Goal: Information Seeking & Learning: Learn about a topic

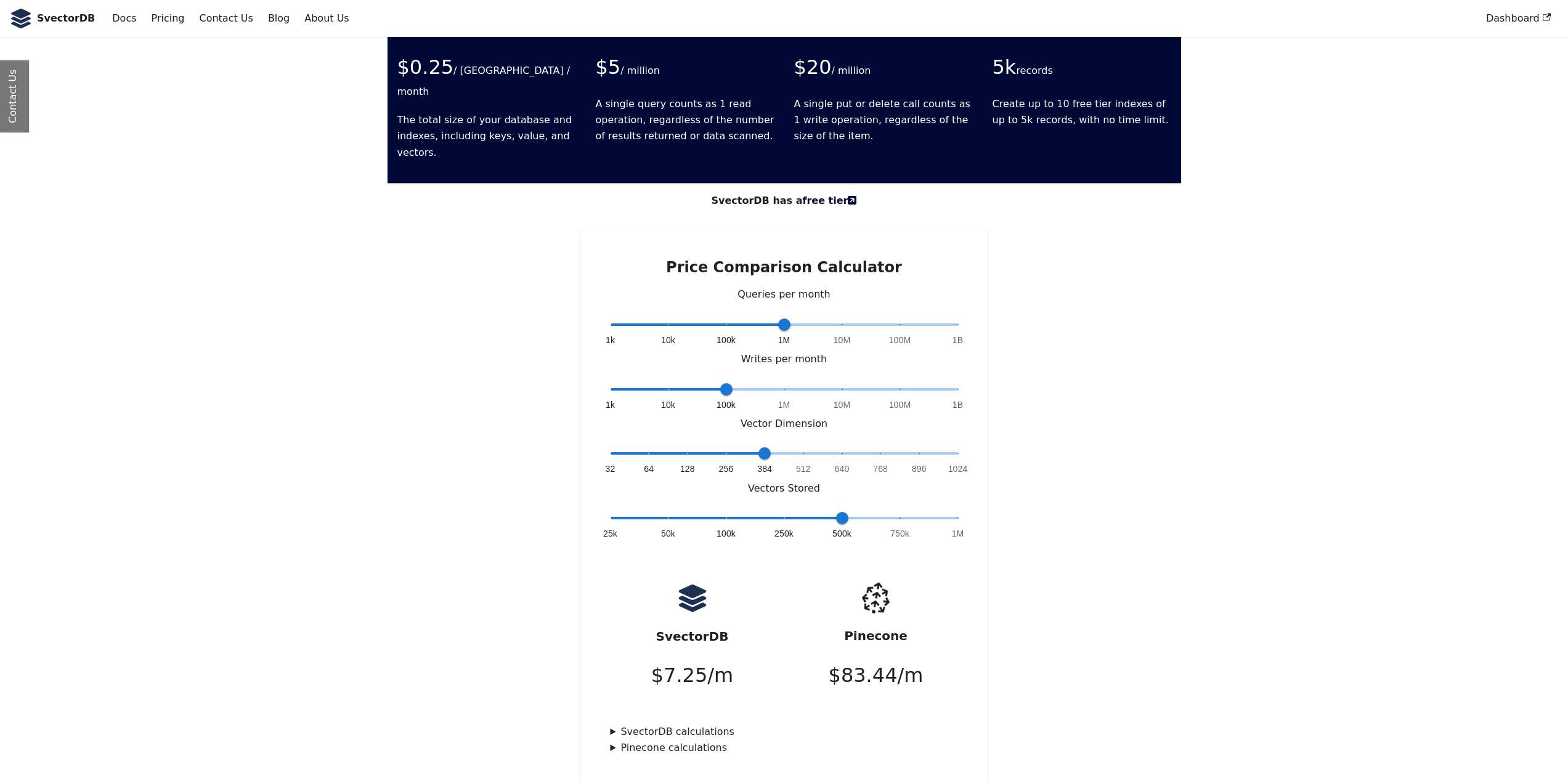
scroll to position [2979, 0]
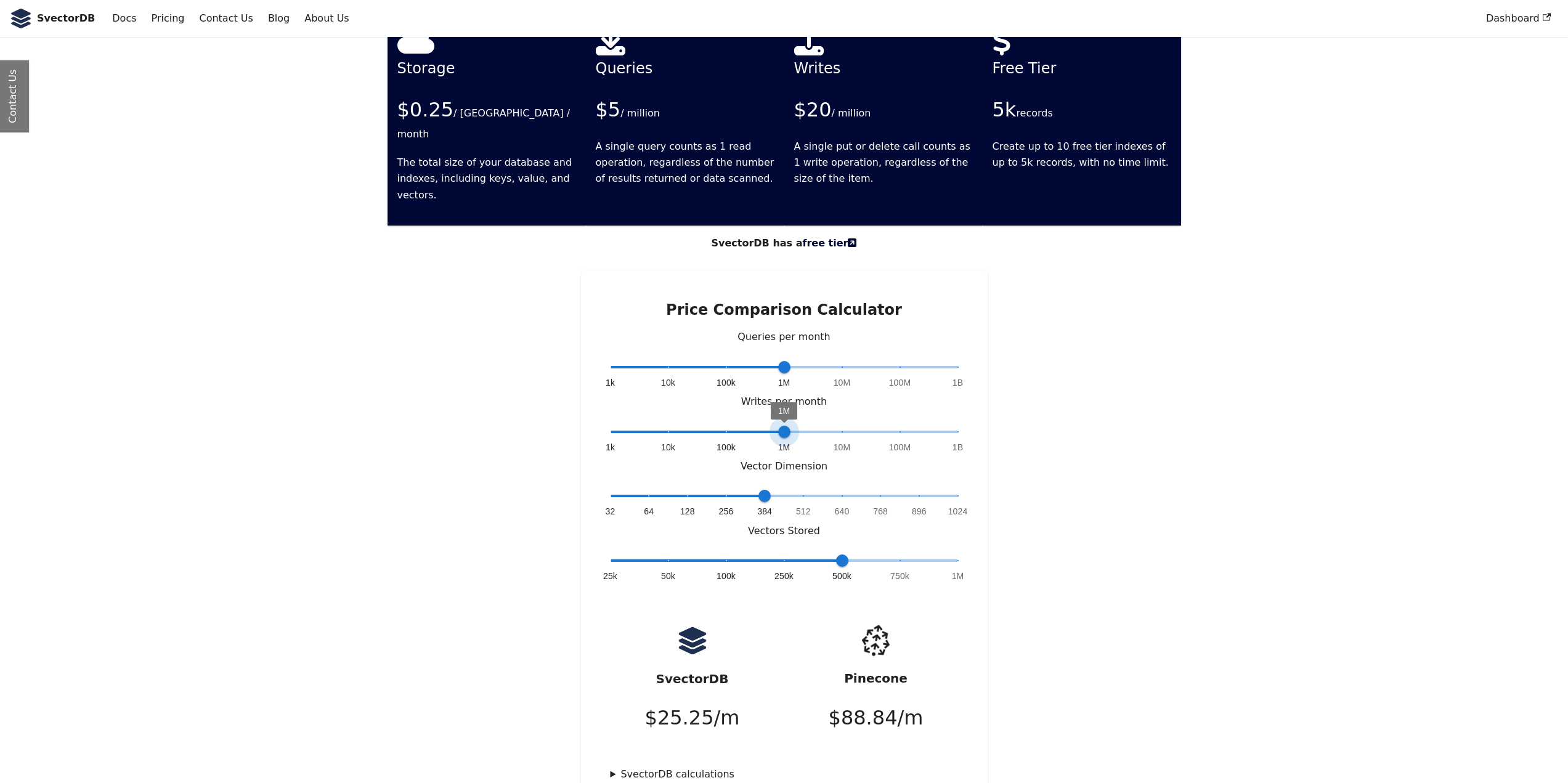
type input "*"
click at [730, 426] on span "100k" at bounding box center [726, 431] width 12 height 12
drag, startPoint x: 778, startPoint y: 317, endPoint x: 615, endPoint y: 323, distance: 163.1
click at [615, 361] on span "1k" at bounding box center [610, 367] width 12 height 12
drag, startPoint x: 611, startPoint y: 313, endPoint x: 650, endPoint y: 317, distance: 39.2
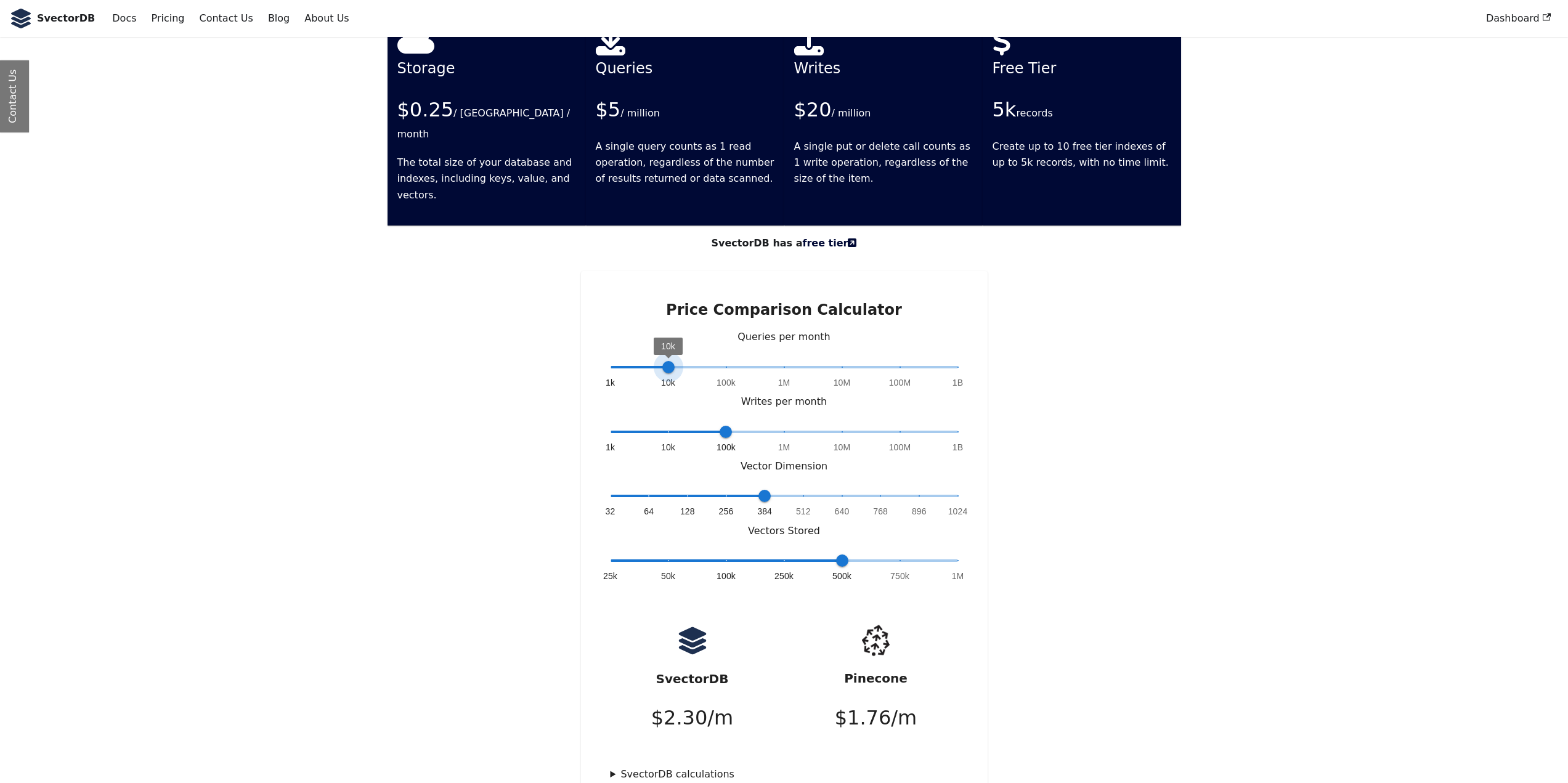
click at [650, 358] on span "1k 10k 100k 1M 10M 100M 1B 10k" at bounding box center [784, 367] width 347 height 19
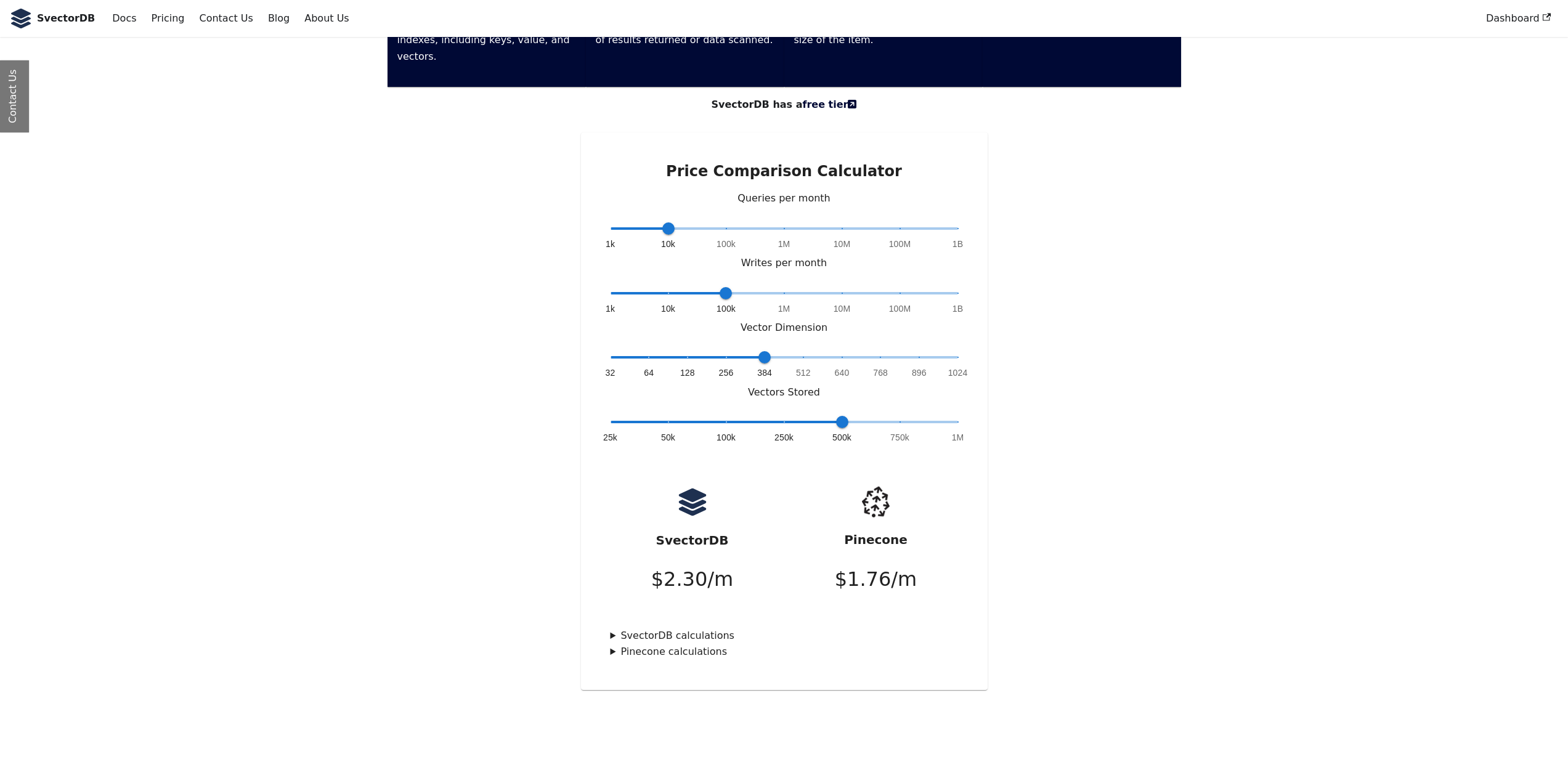
scroll to position [3184, 0]
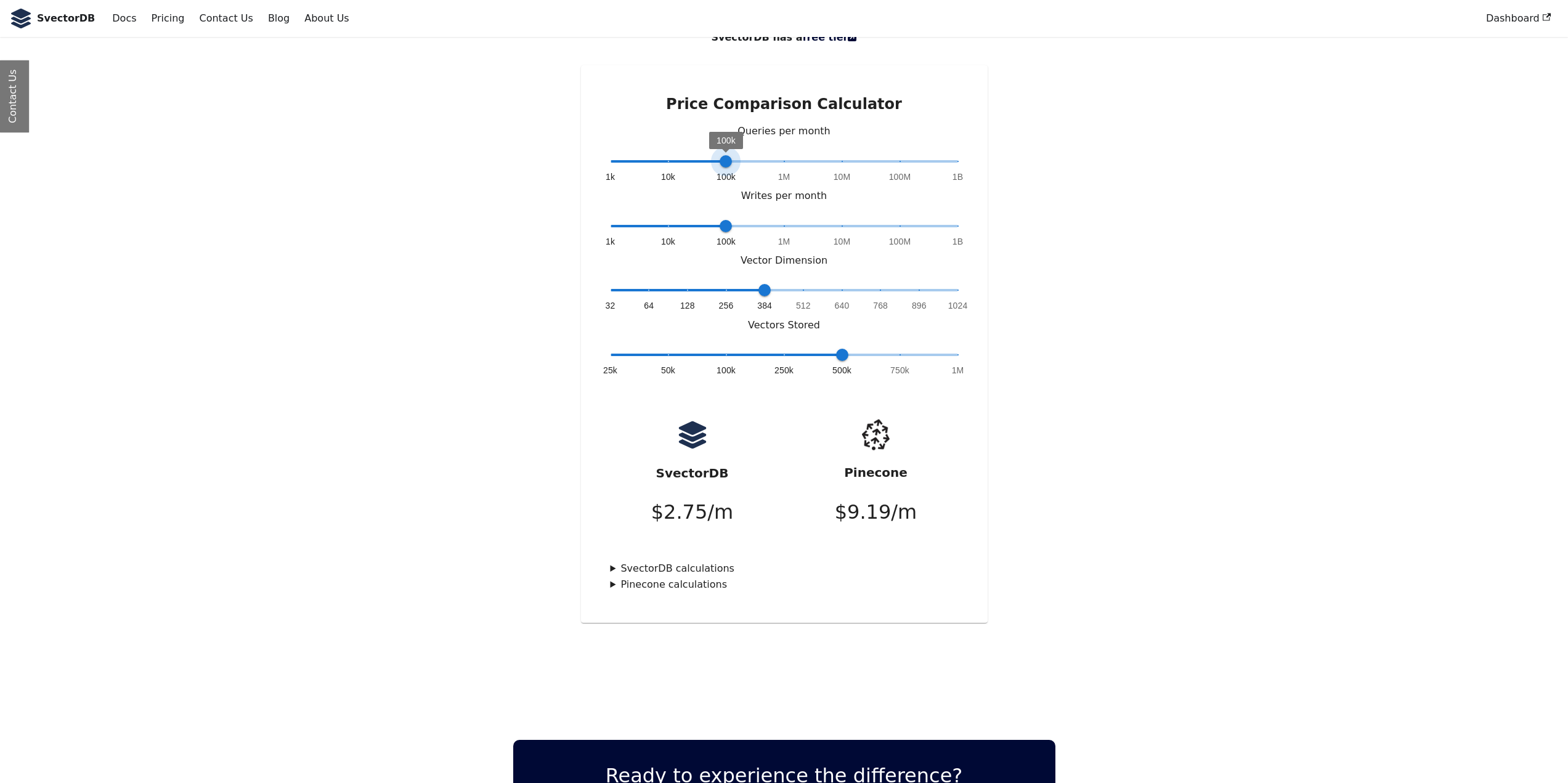
type input "*"
drag, startPoint x: 669, startPoint y: 104, endPoint x: 668, endPoint y: 112, distance: 8.1
click at [668, 156] on span "10k" at bounding box center [668, 161] width 12 height 12
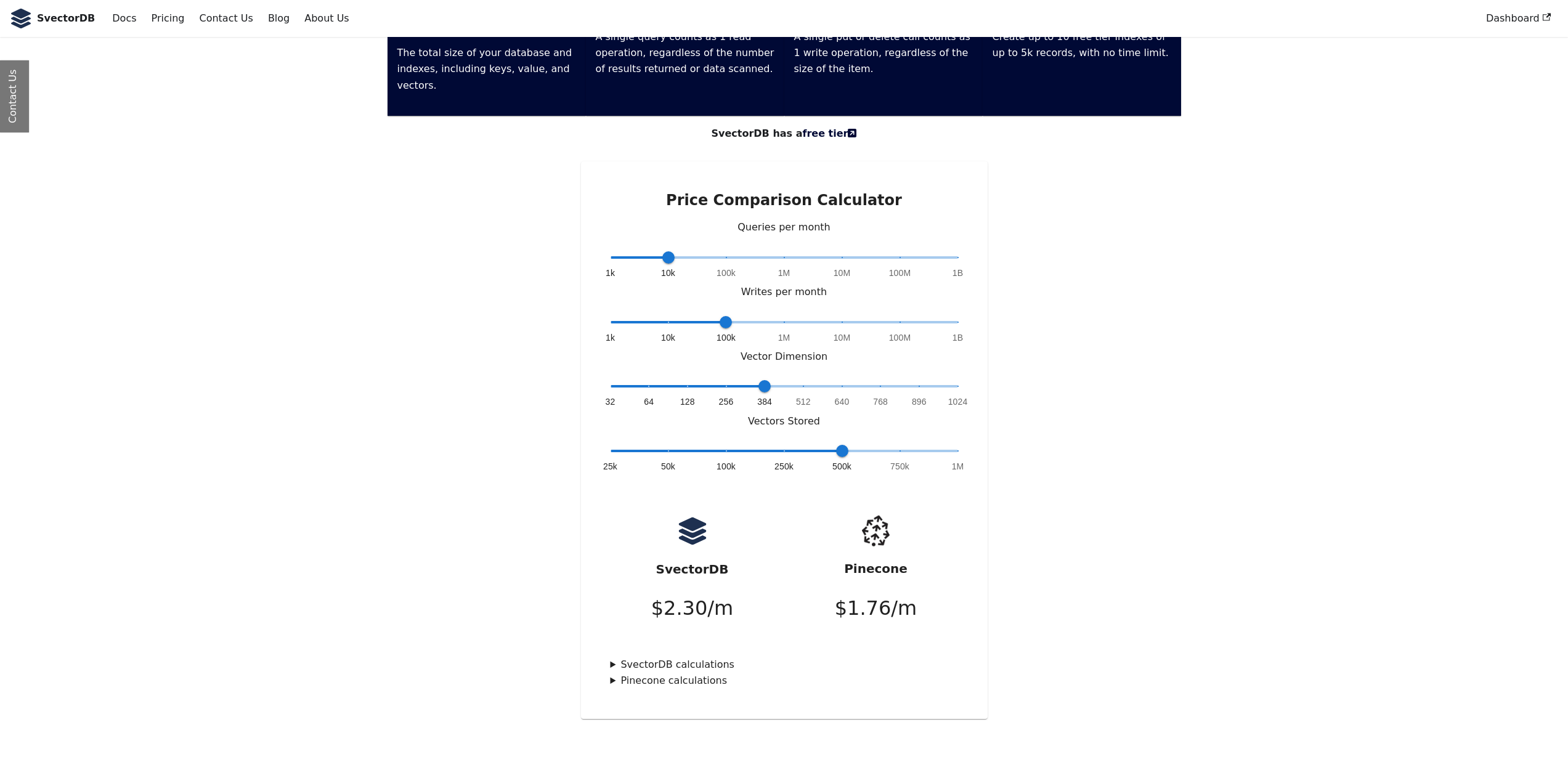
scroll to position [3082, 0]
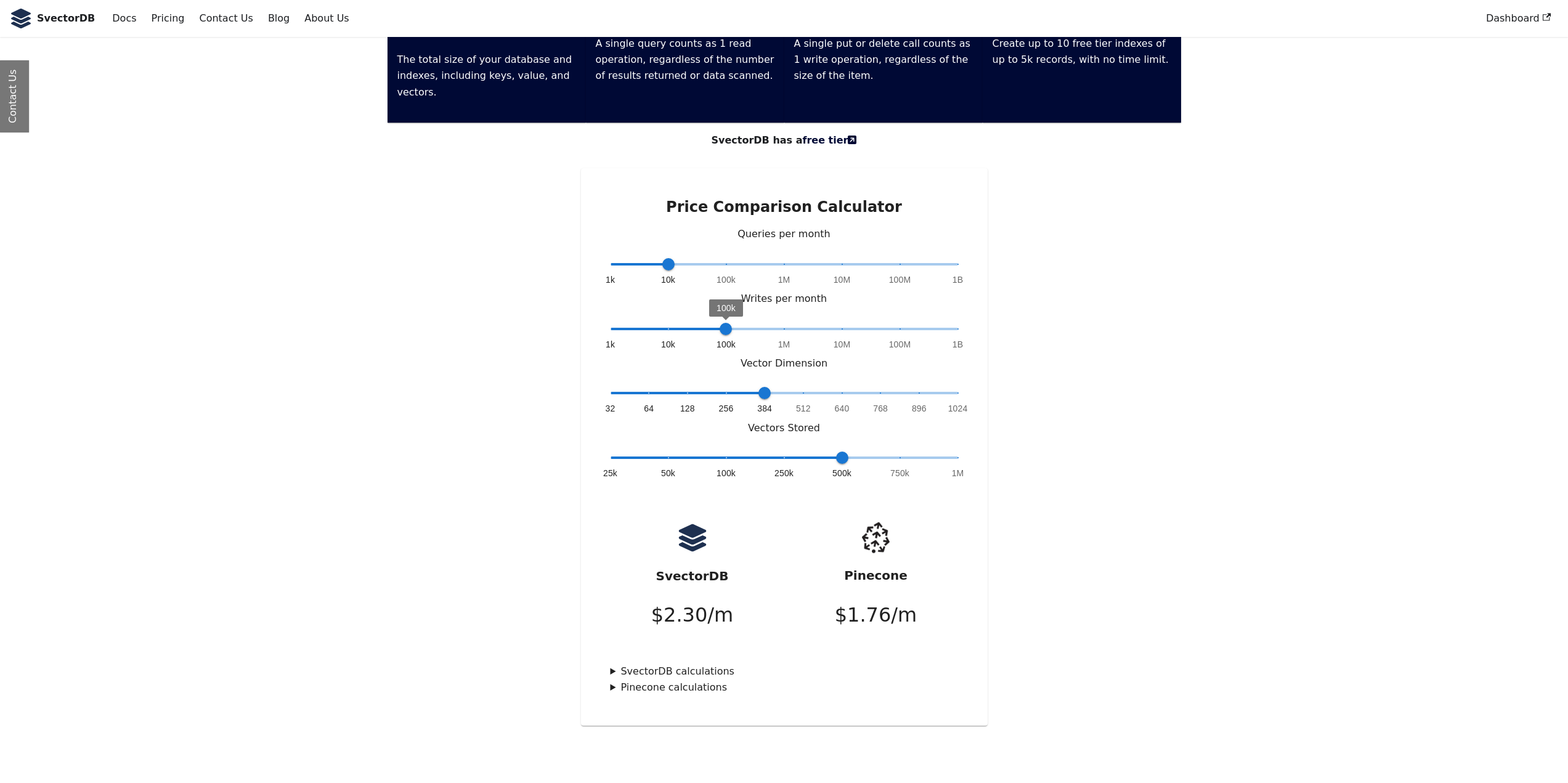
type input "*"
drag, startPoint x: 724, startPoint y: 275, endPoint x: 676, endPoint y: 272, distance: 48.1
click at [675, 323] on span "10k" at bounding box center [668, 329] width 12 height 12
drag, startPoint x: 765, startPoint y: 341, endPoint x: 963, endPoint y: 341, distance: 198.0
click at [963, 387] on span "1024" at bounding box center [958, 393] width 12 height 12
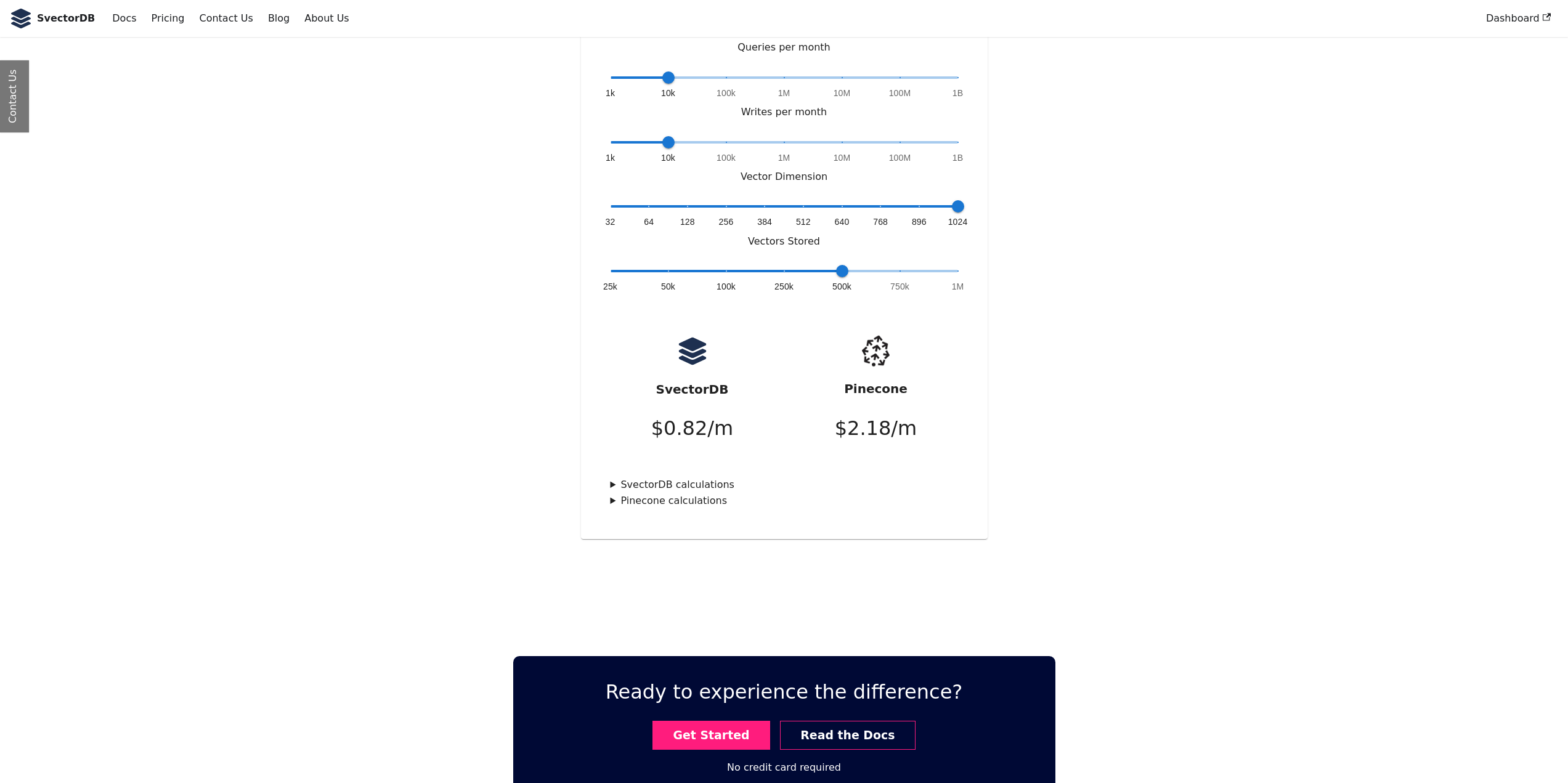
scroll to position [3287, 0]
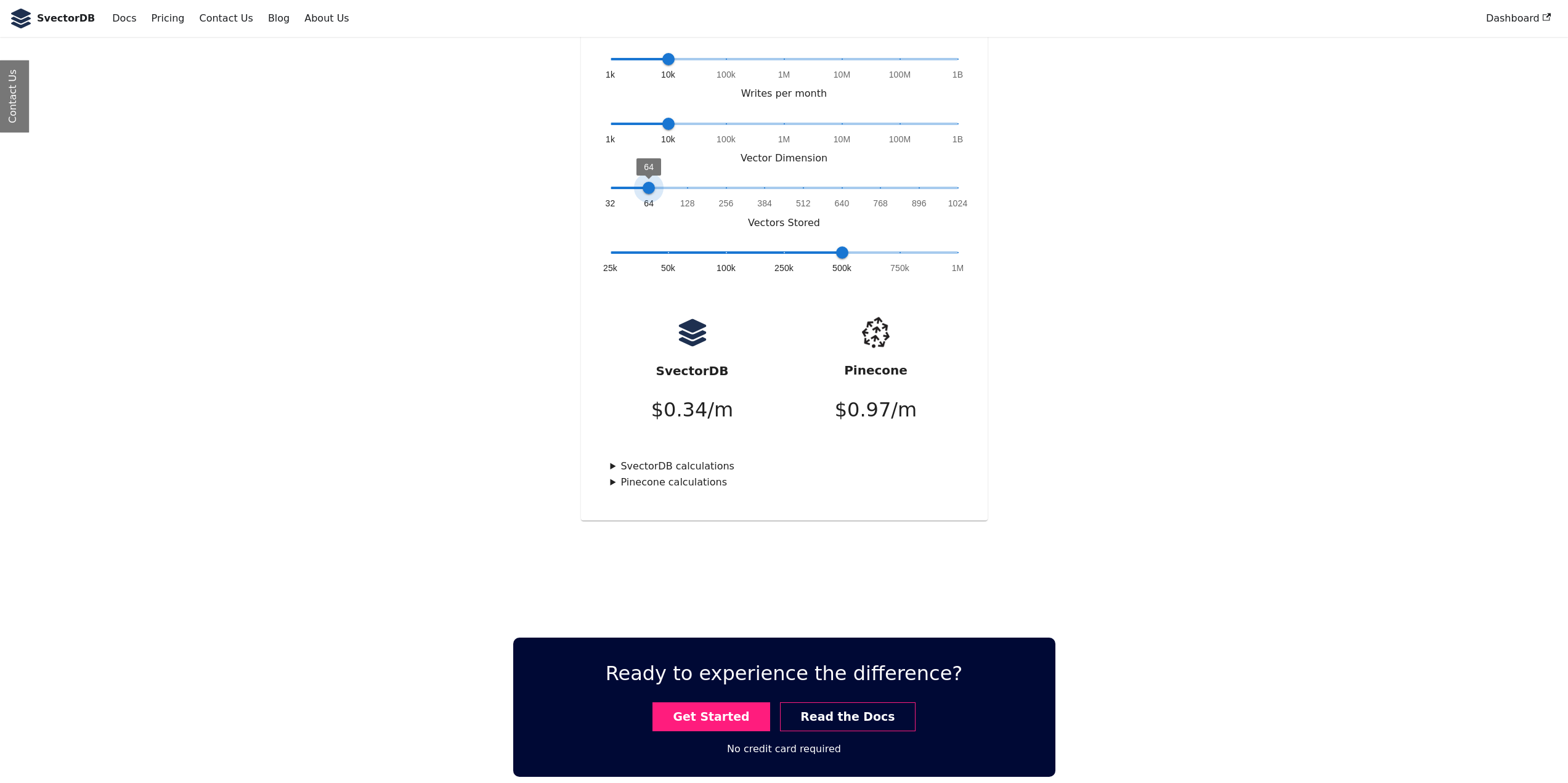
type input "*"
drag, startPoint x: 955, startPoint y: 127, endPoint x: 984, endPoint y: 148, distance: 35.8
click at [984, 148] on div "Price Comparison Calculator Queries per month 1k 10k 100k 1M 10M 100M 1B 10k Wr…" at bounding box center [784, 241] width 406 height 557
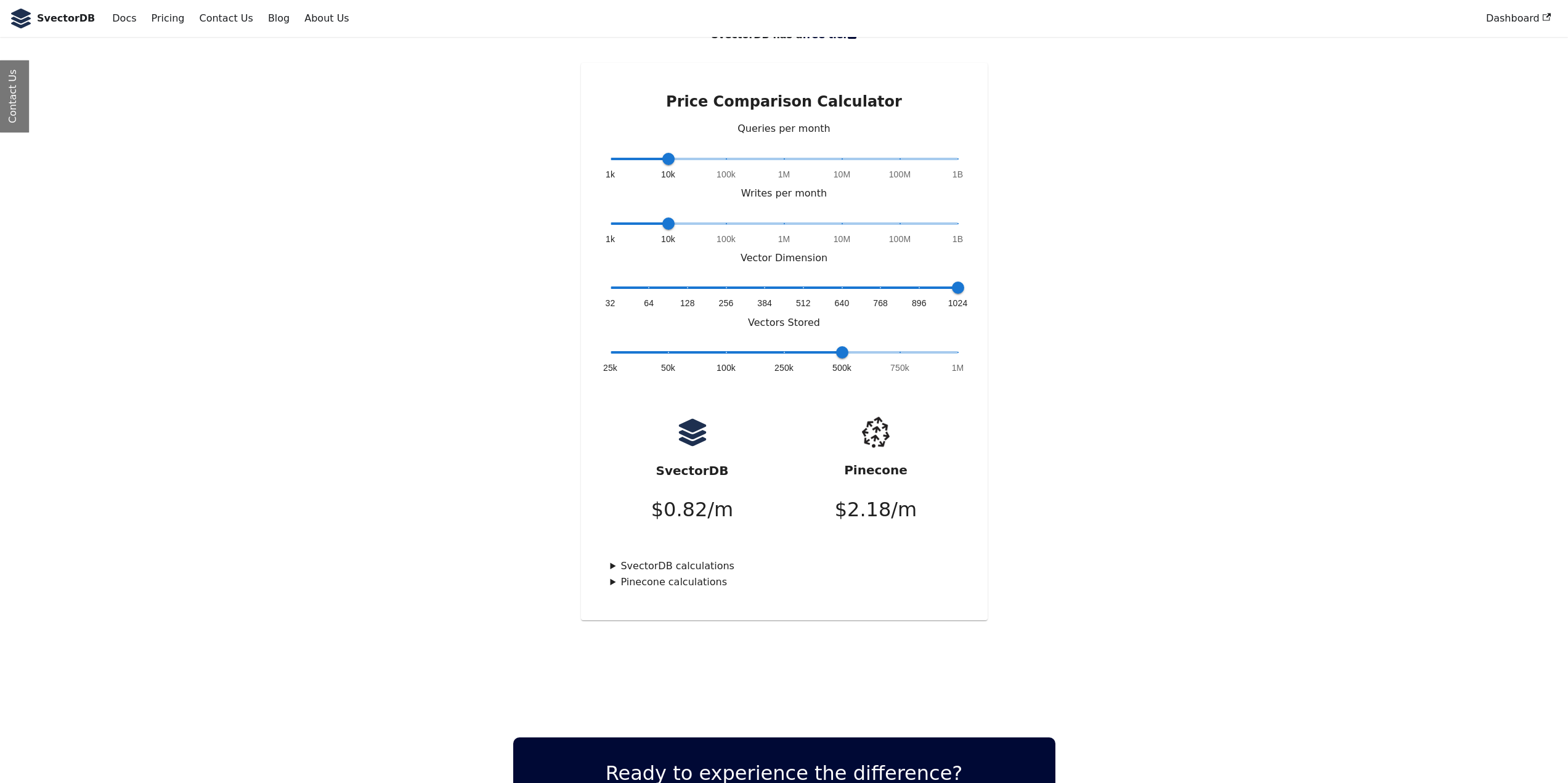
scroll to position [3184, 0]
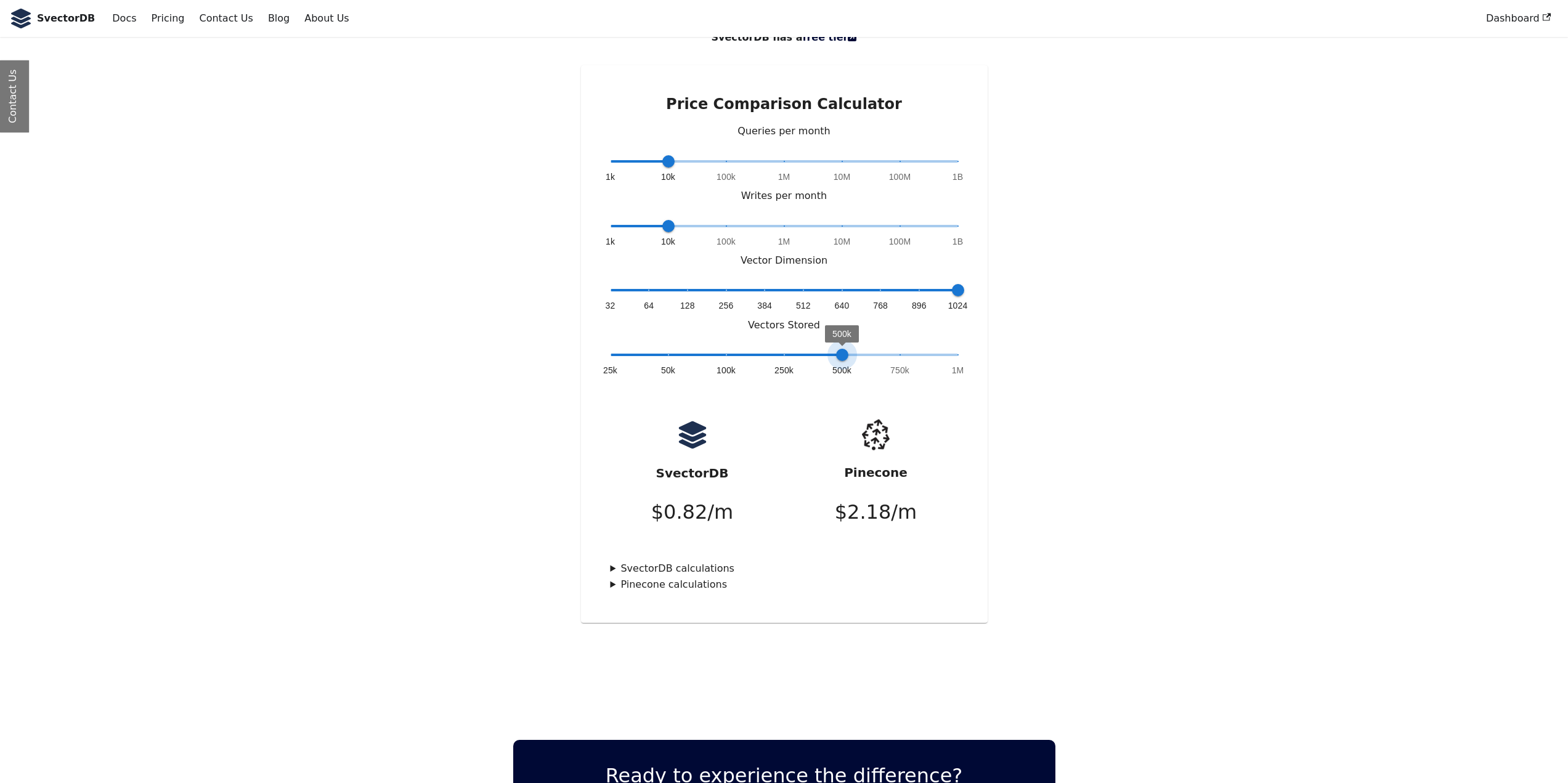
type input "*"
drag, startPoint x: 839, startPoint y: 298, endPoint x: 992, endPoint y: 305, distance: 153.2
click at [992, 305] on div "Price Comparison Calculator Queries per month 1k 10k 100k 1M 10M 100M 1B 10k Wr…" at bounding box center [784, 344] width 813 height 557
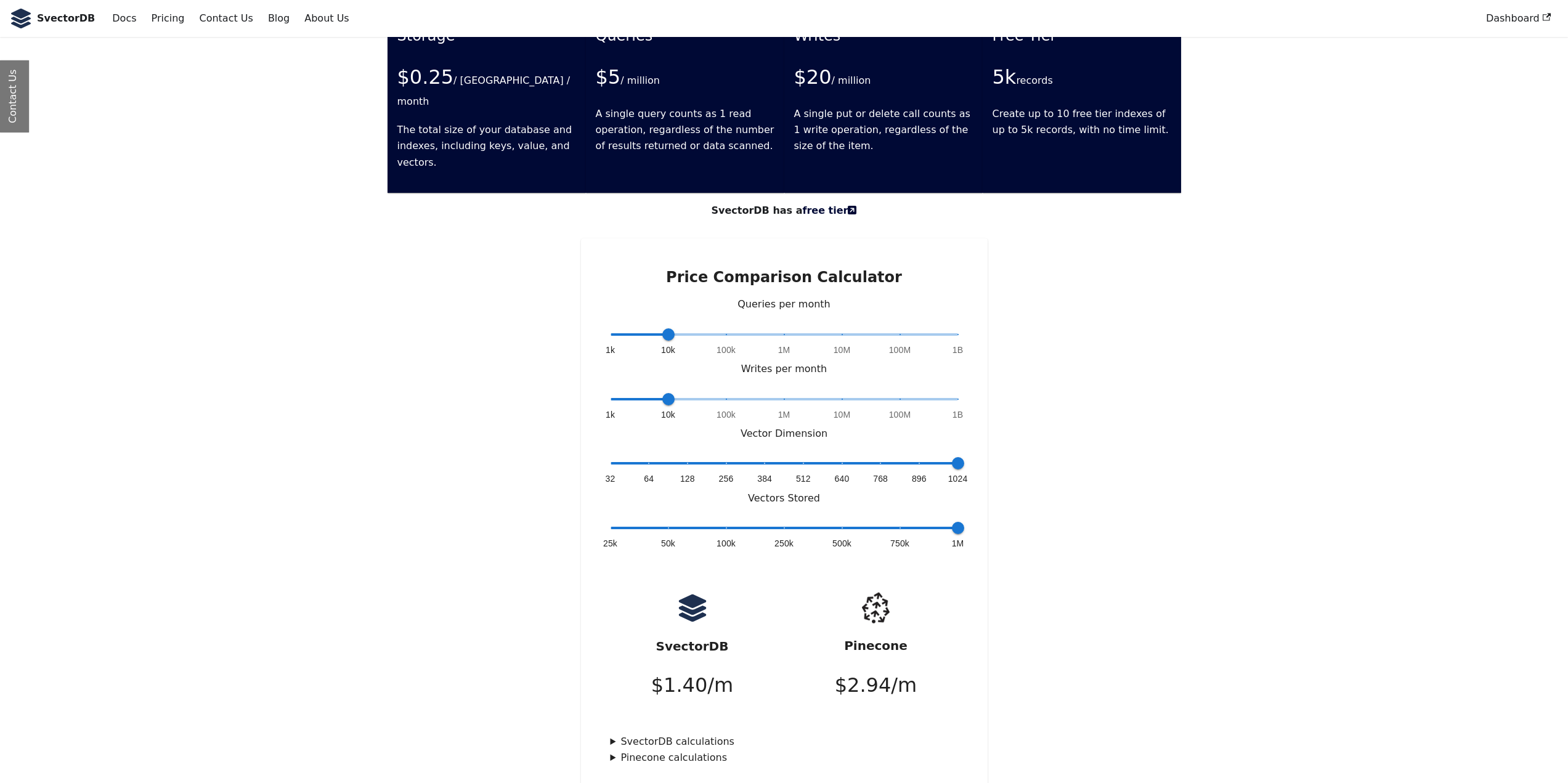
scroll to position [2979, 0]
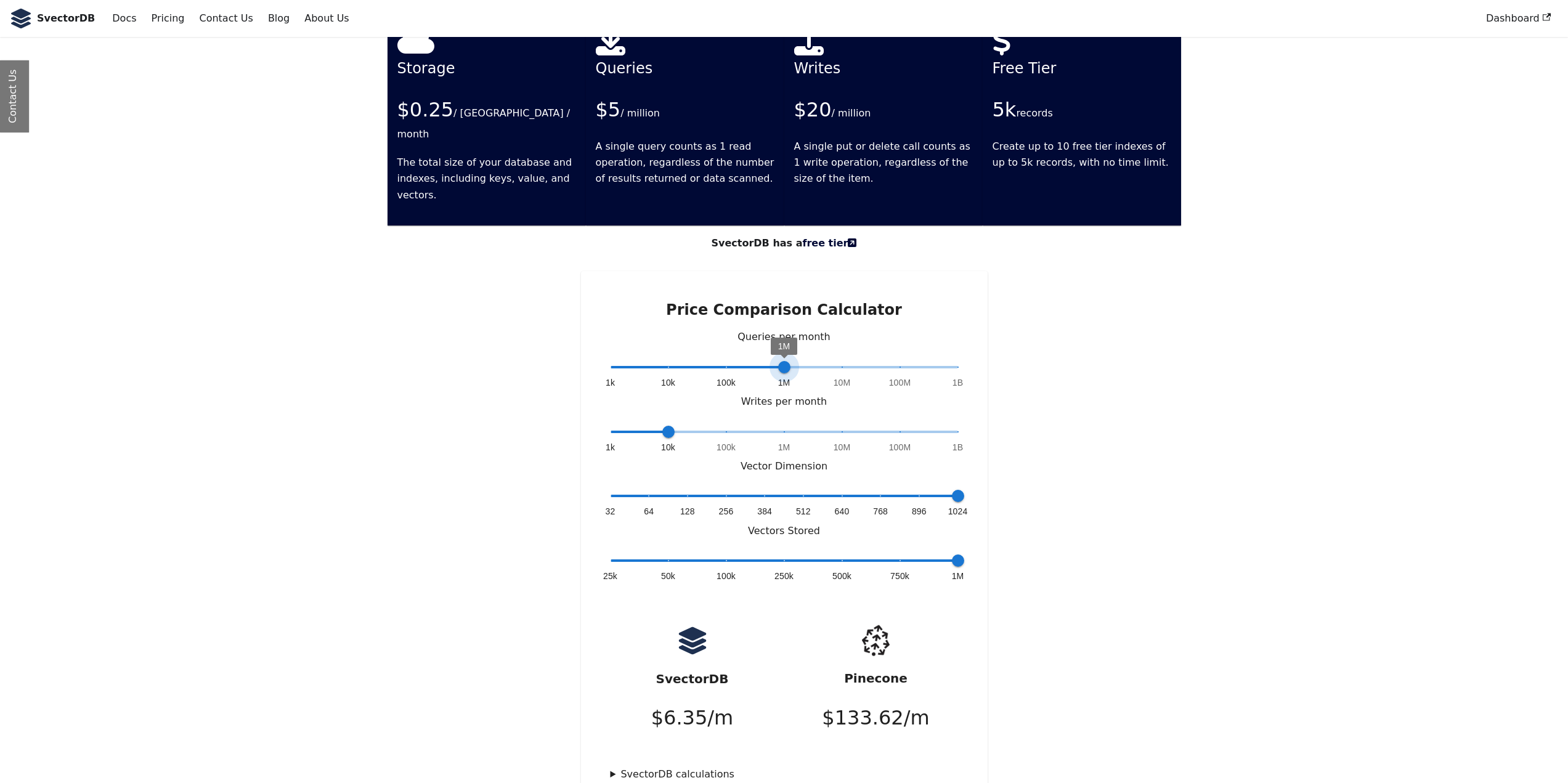
type input "*"
drag, startPoint x: 669, startPoint y: 313, endPoint x: 722, endPoint y: 315, distance: 53.0
click at [722, 361] on span "100k" at bounding box center [726, 367] width 12 height 12
type input "*"
drag, startPoint x: 672, startPoint y: 377, endPoint x: 705, endPoint y: 374, distance: 33.1
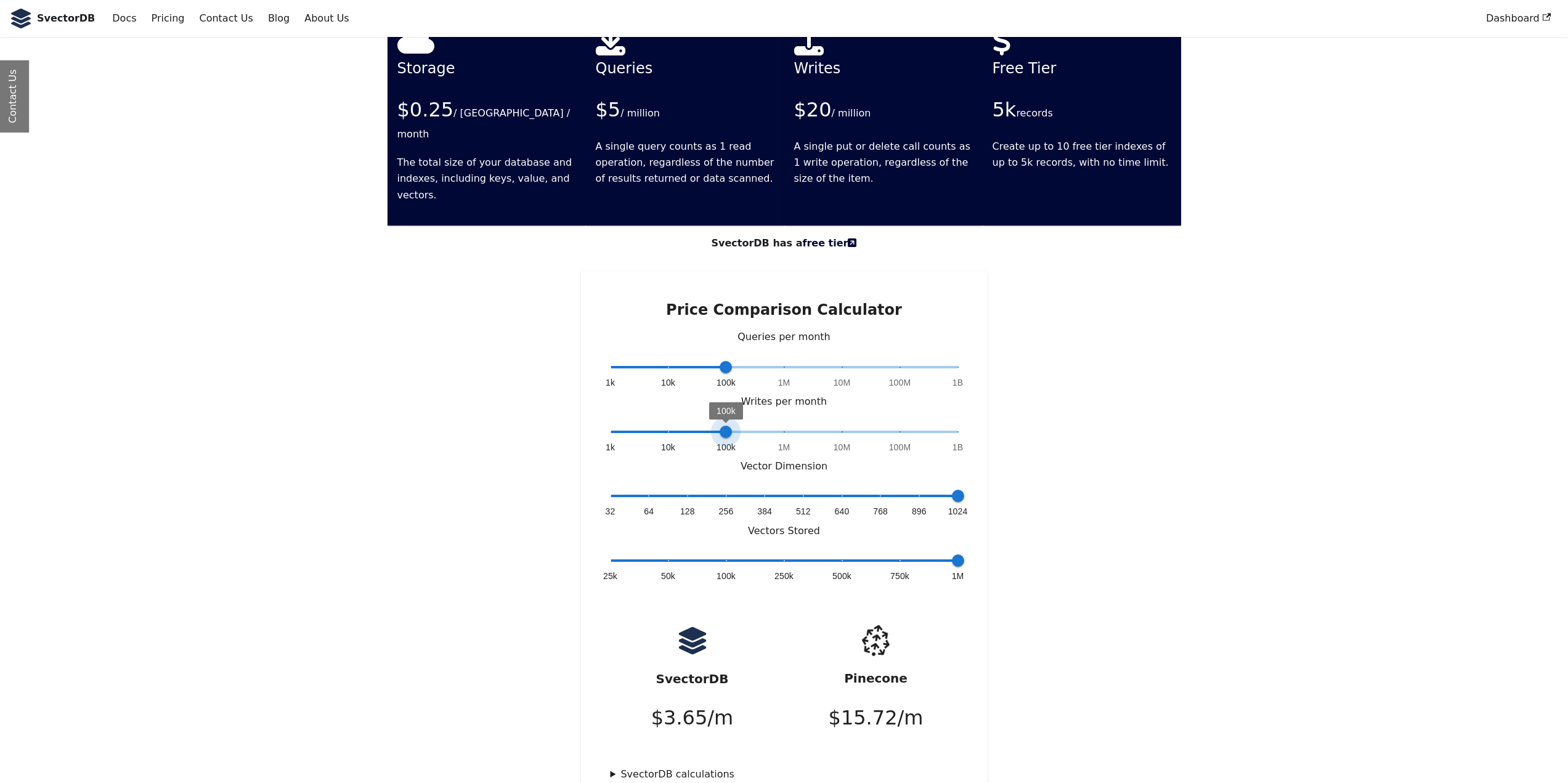
click at [704, 423] on span "1k 10k 100k 1M 10M 100M 1B 100k" at bounding box center [784, 431] width 347 height 19
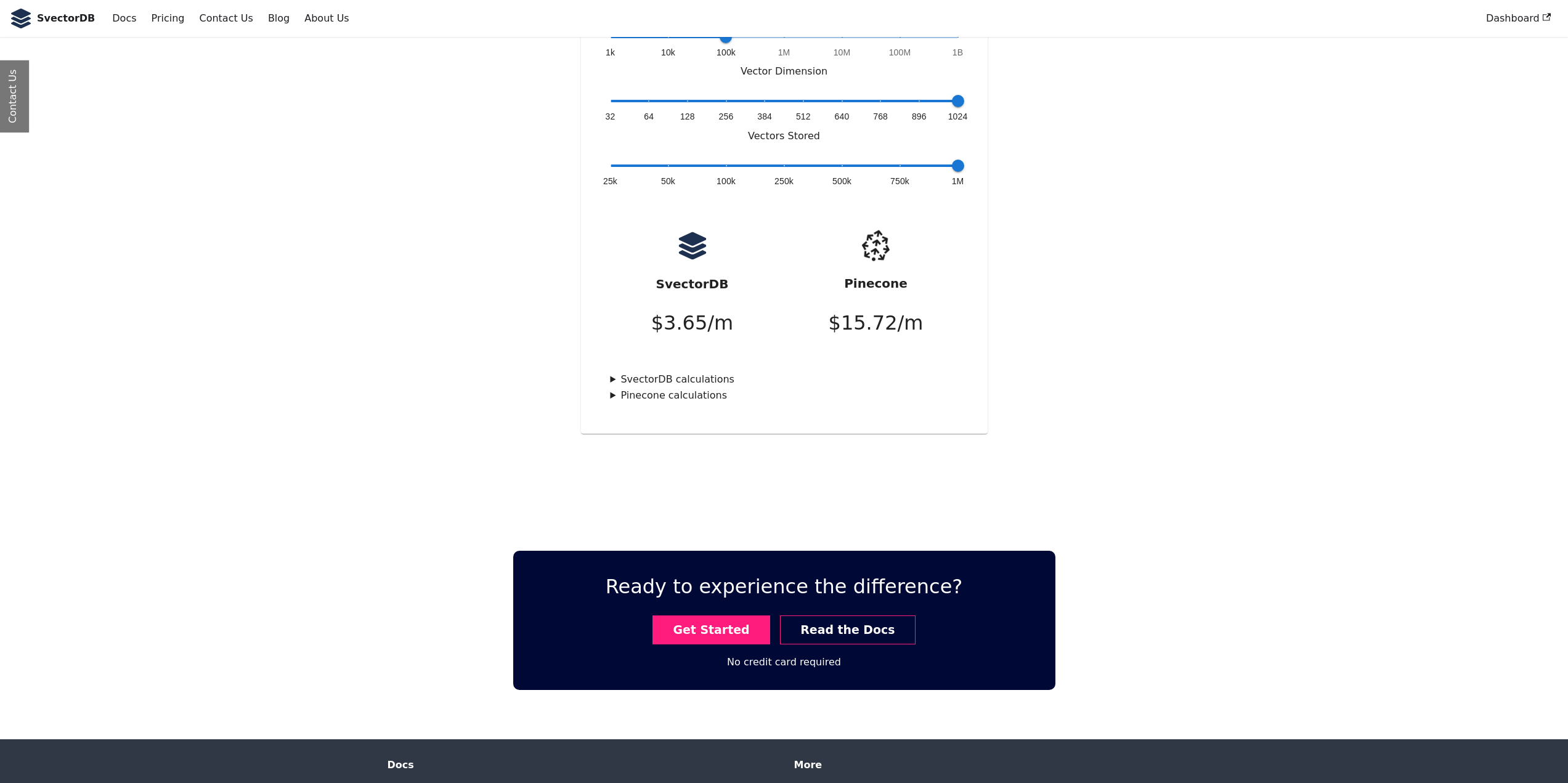
scroll to position [3422, 0]
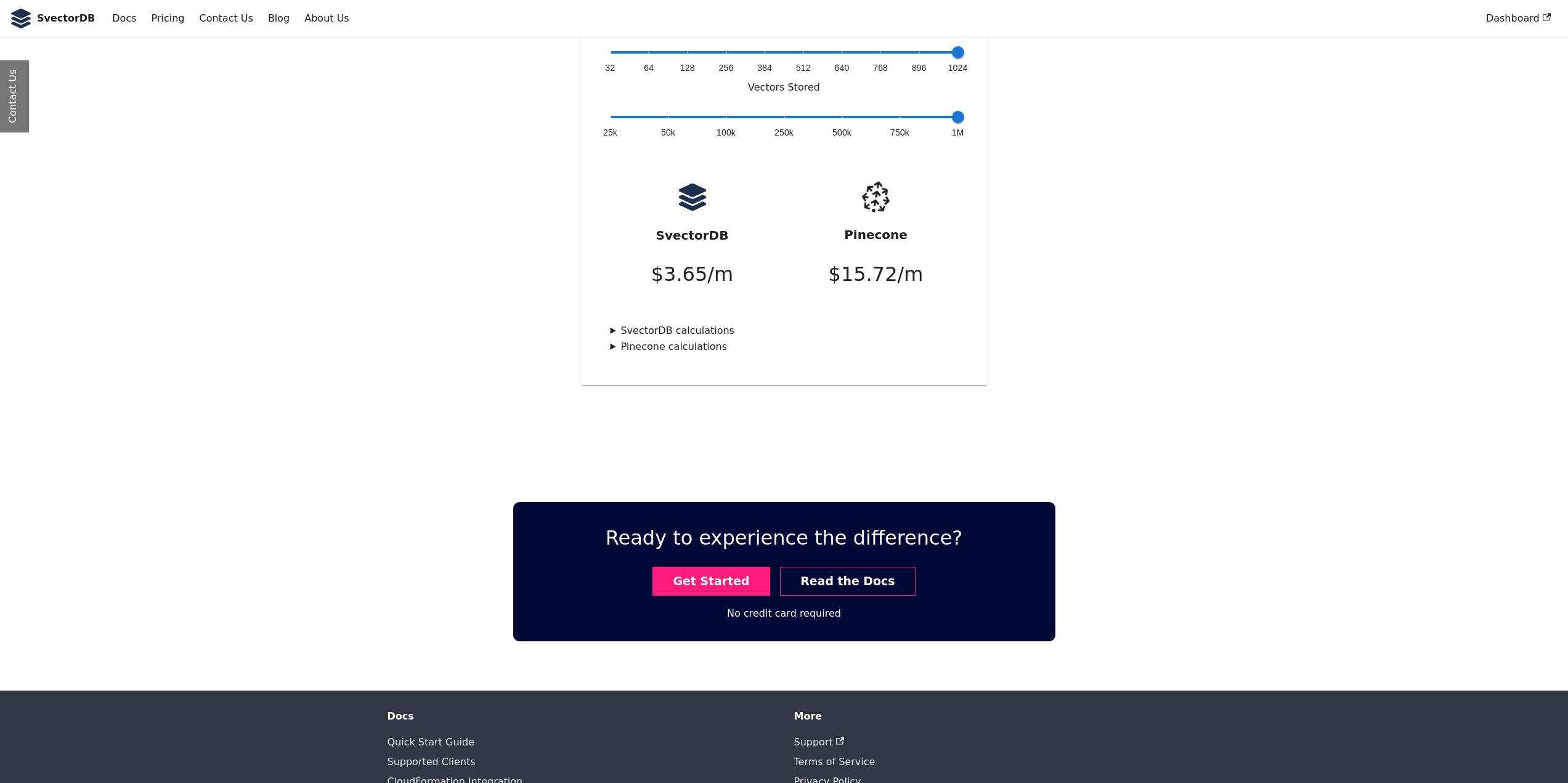
click at [608, 273] on div "Price Comparison Calculator Queries per month 1k 10k 100k 1M 10M 100M 1B 100k W…" at bounding box center [784, 106] width 406 height 557
click at [615, 323] on summary "SvectorDB calculations" at bounding box center [784, 331] width 347 height 16
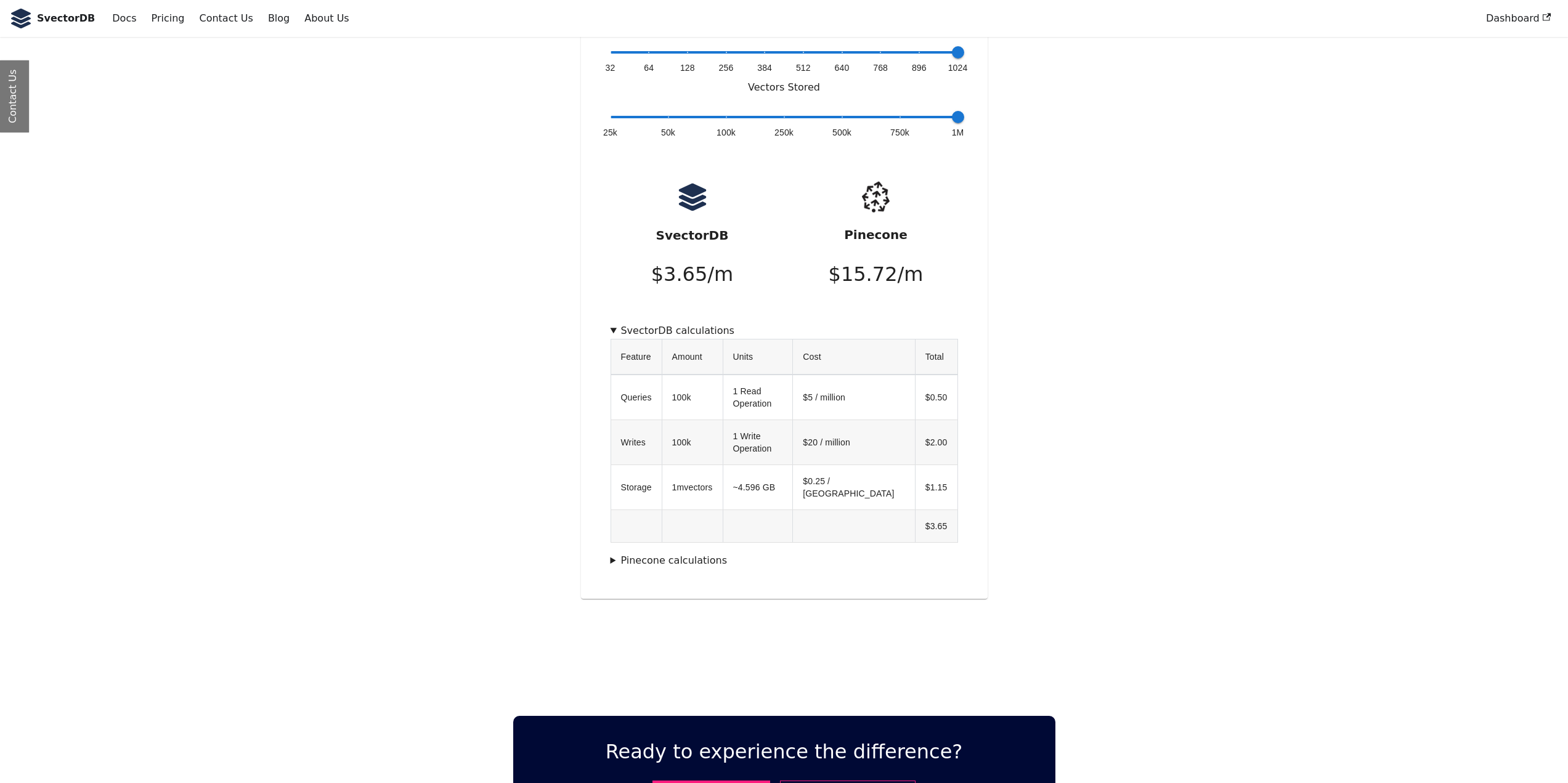
click at [618, 323] on summary "SvectorDB calculations" at bounding box center [784, 331] width 347 height 16
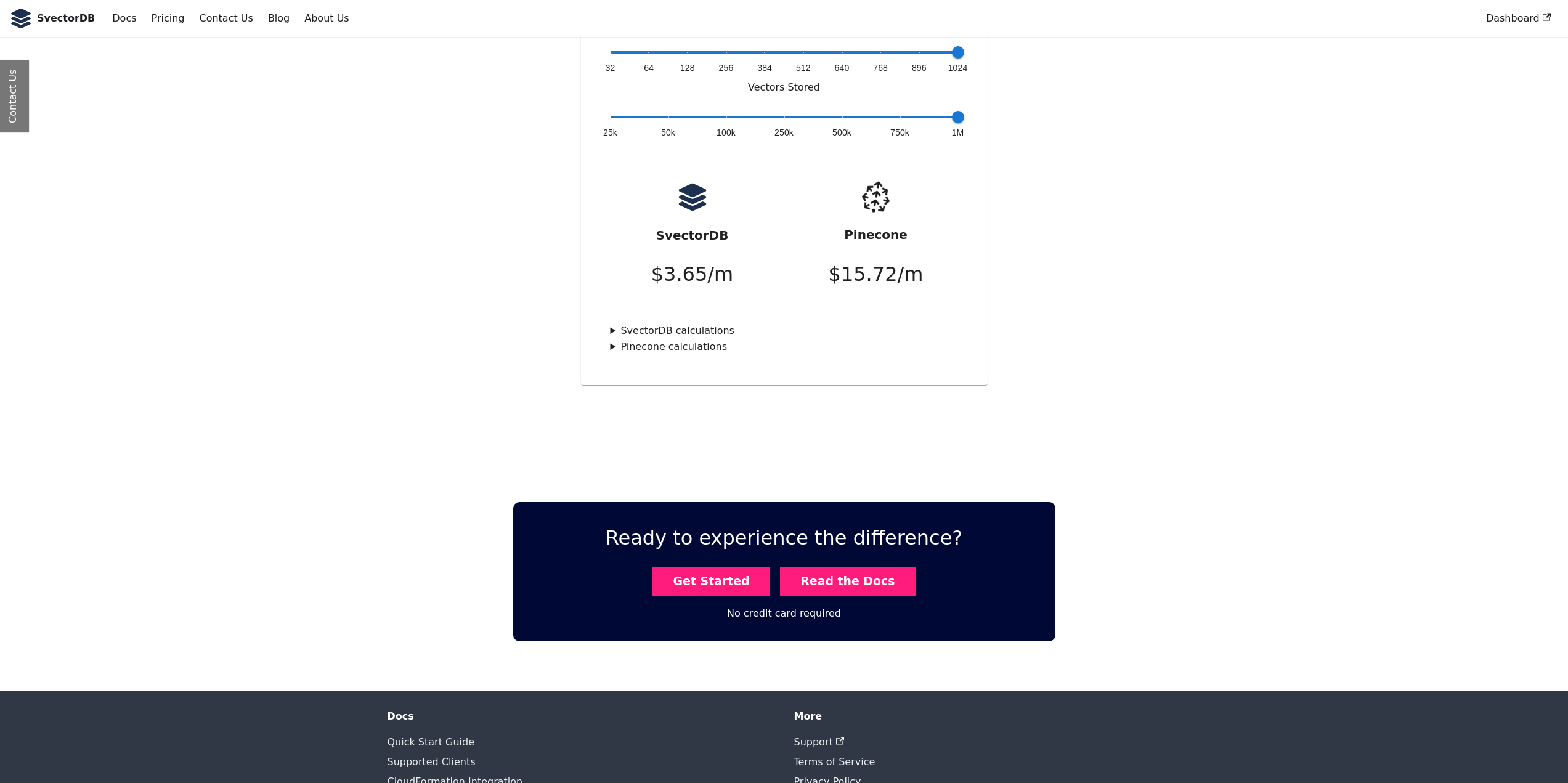
click at [851, 567] on link "Read the Docs" at bounding box center [848, 581] width 135 height 29
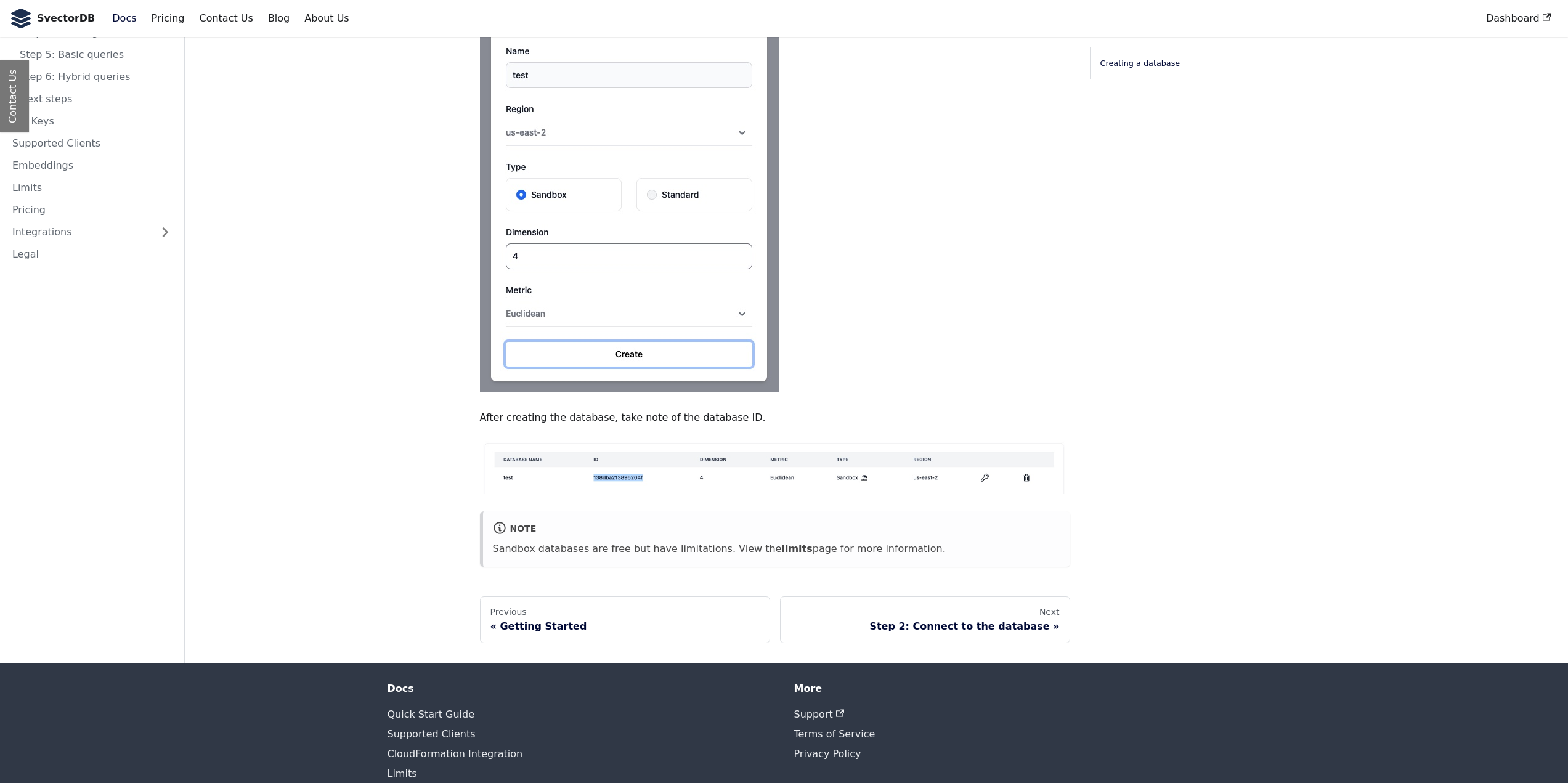
scroll to position [514, 0]
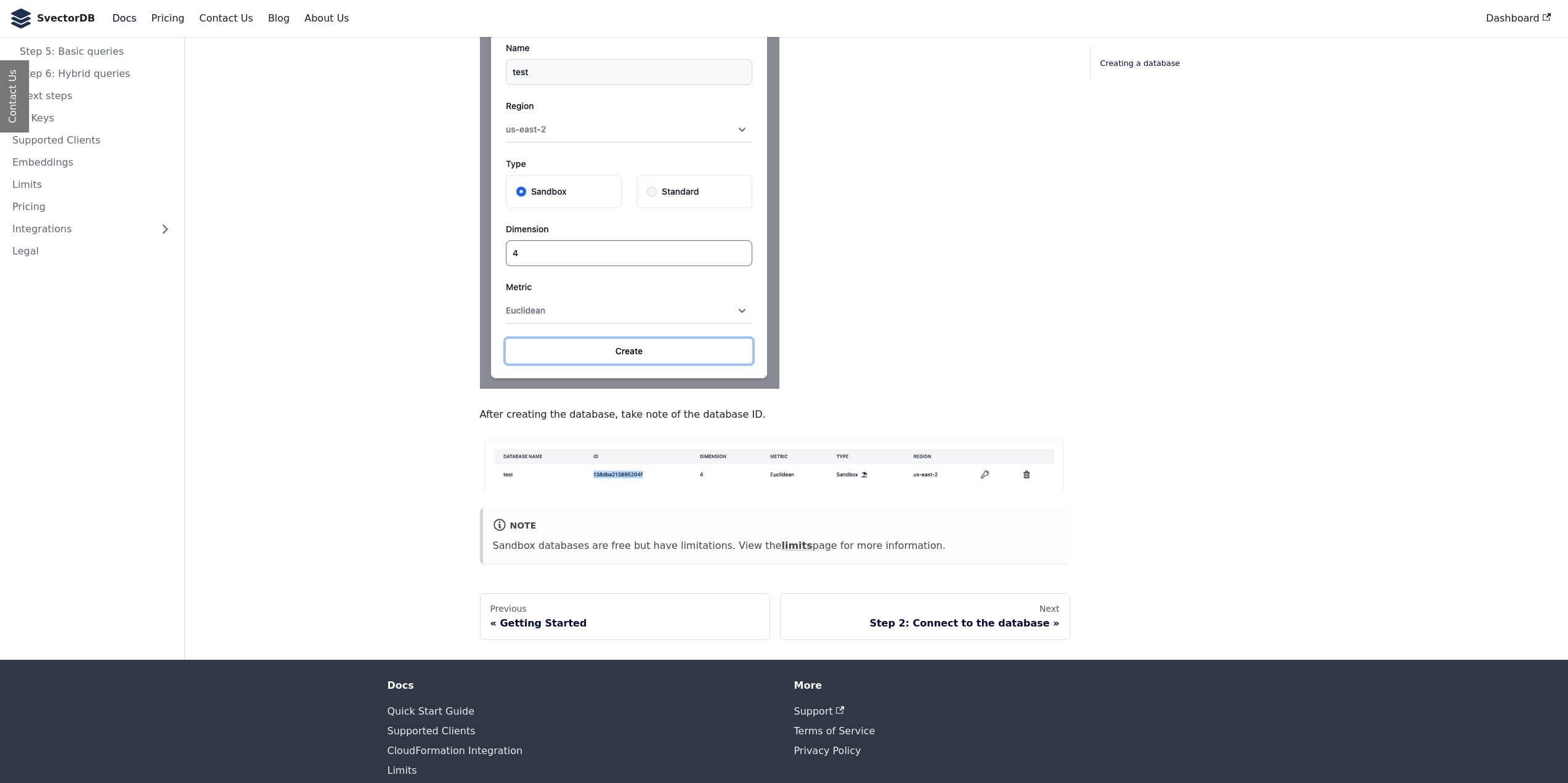
click at [781, 540] on link "limits" at bounding box center [796, 546] width 31 height 12
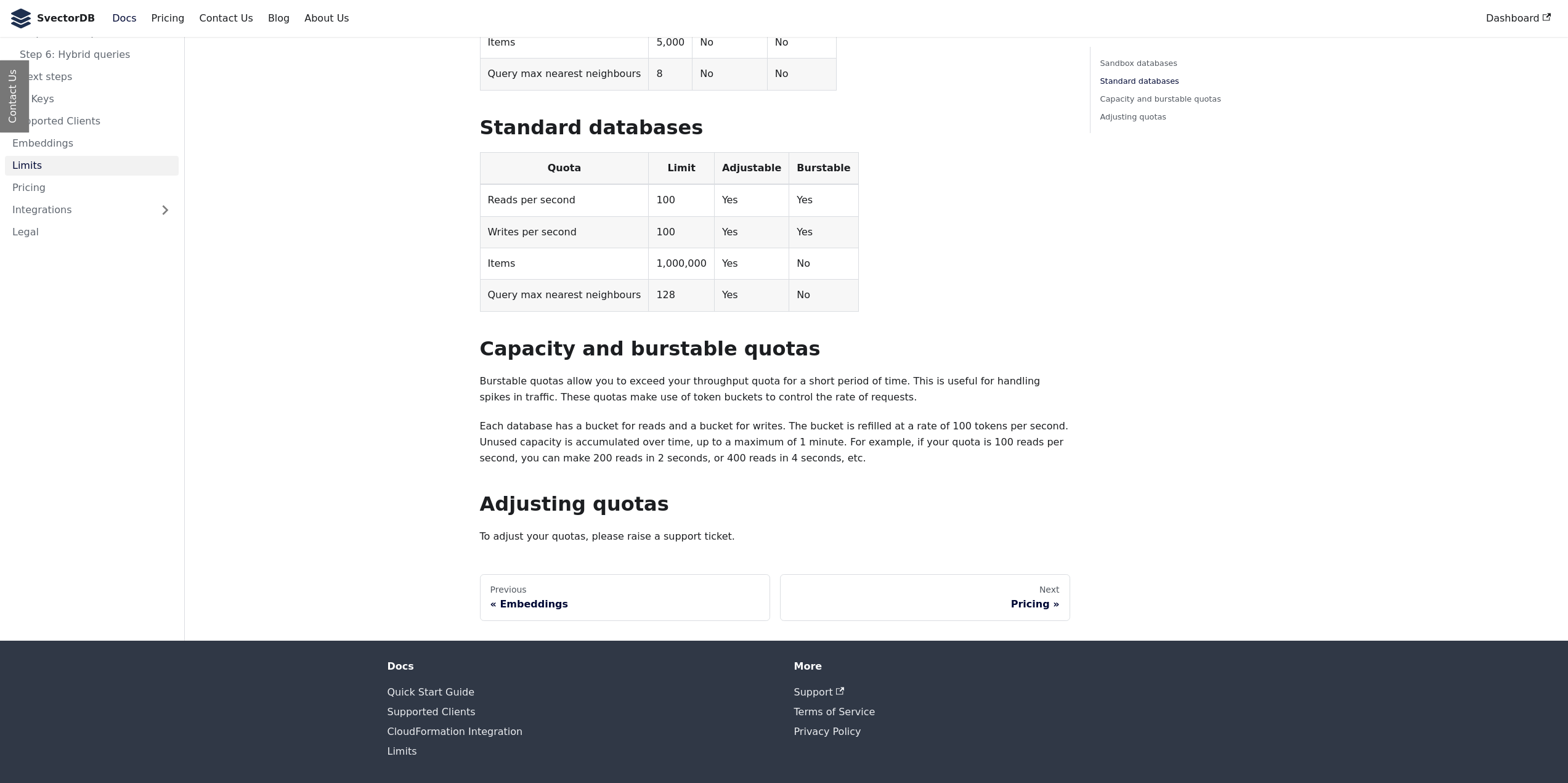
scroll to position [294, 0]
